Goal: Browse casually: Explore the website without a specific task or goal

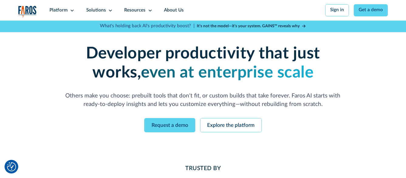
scroll to position [10, 0]
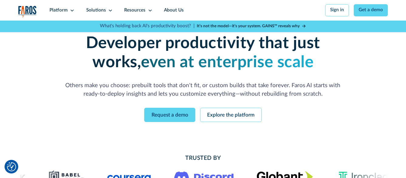
click at [100, 75] on div "Developer productivity that just works, even at enterprise scale Others make yo…" at bounding box center [203, 66] width 296 height 65
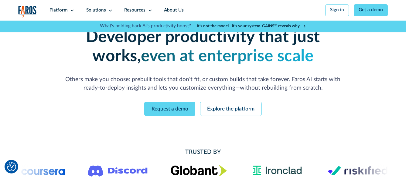
scroll to position [17, 0]
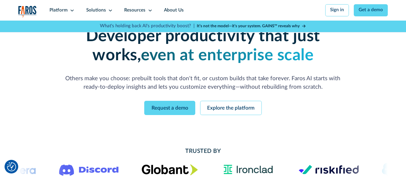
click at [123, 83] on p "Others make you choose: prebuilt tools that don't fit, or custom builds that ta…" at bounding box center [202, 83] width 277 height 17
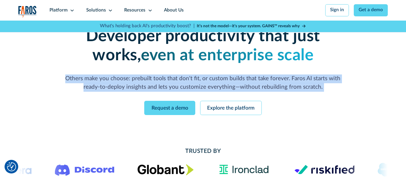
click at [123, 83] on p "Others make you choose: prebuilt tools that don't fit, or custom builds that ta…" at bounding box center [202, 83] width 277 height 17
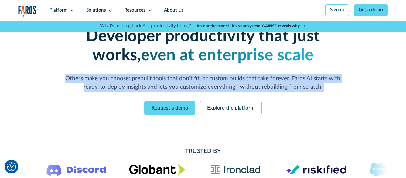
click at [133, 80] on p "Others make you choose: prebuilt tools that don't fit, or custom builds that ta…" at bounding box center [202, 83] width 277 height 17
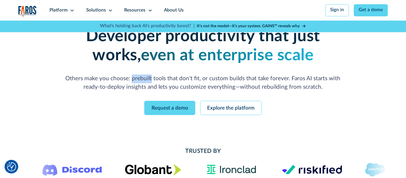
click at [133, 80] on p "Others make you choose: prebuilt tools that don't fit, or custom builds that ta…" at bounding box center [202, 83] width 277 height 17
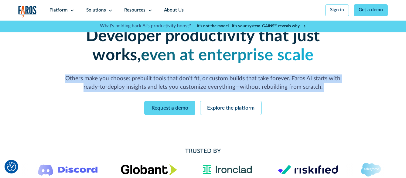
click at [133, 80] on p "Others make you choose: prebuilt tools that don't fit, or custom builds that ta…" at bounding box center [202, 83] width 277 height 17
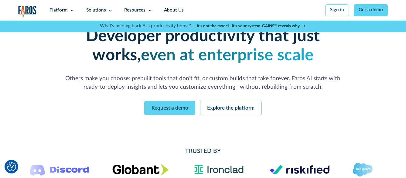
click at [104, 91] on p "Others make you choose: prebuilt tools that don't fit, or custom builds that ta…" at bounding box center [202, 83] width 277 height 17
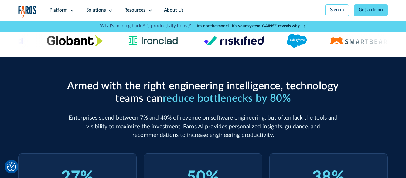
scroll to position [164, 0]
